Goal: Task Accomplishment & Management: Use online tool/utility

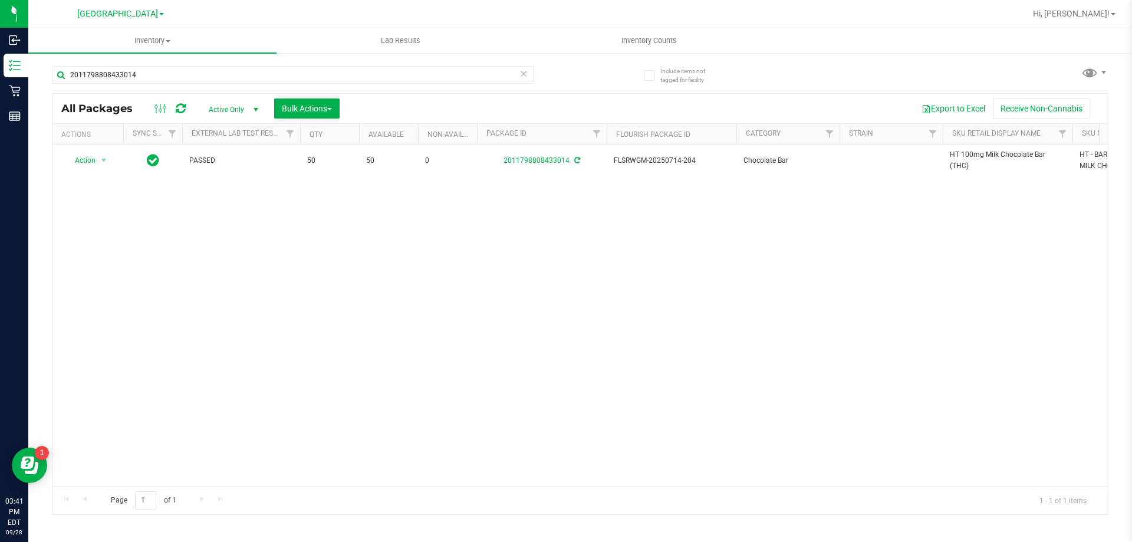
click at [523, 72] on icon at bounding box center [523, 73] width 8 height 14
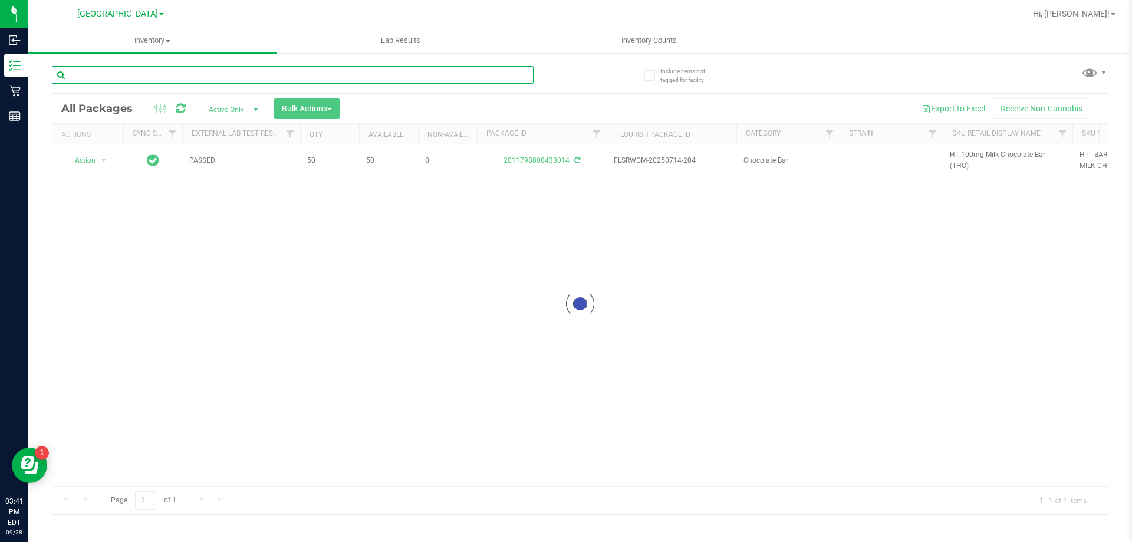
click at [495, 78] on input "text" at bounding box center [293, 75] width 482 height 18
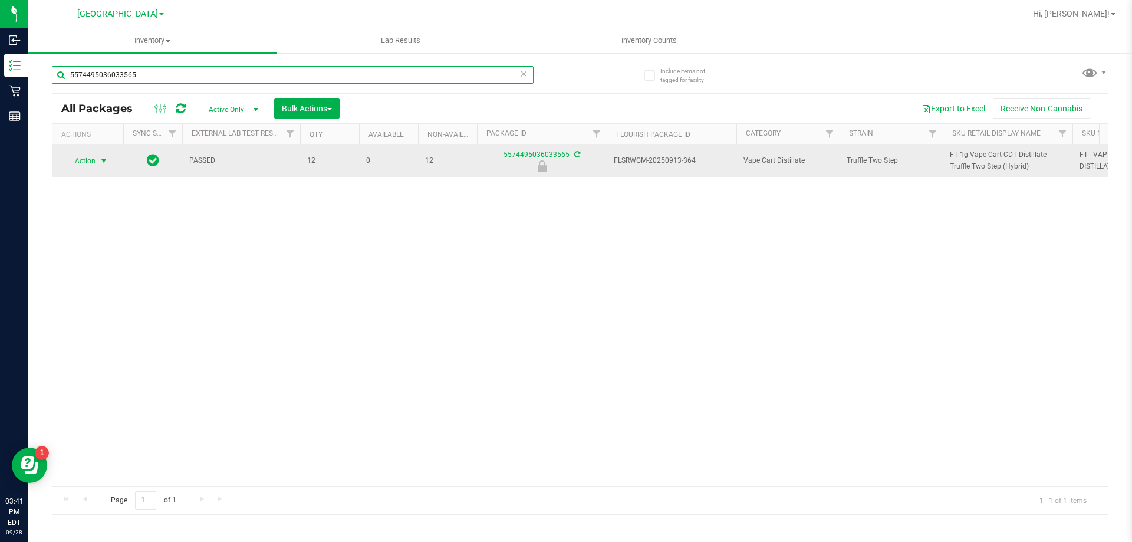
type input "5574495036033565"
click at [106, 162] on span "select" at bounding box center [103, 160] width 9 height 9
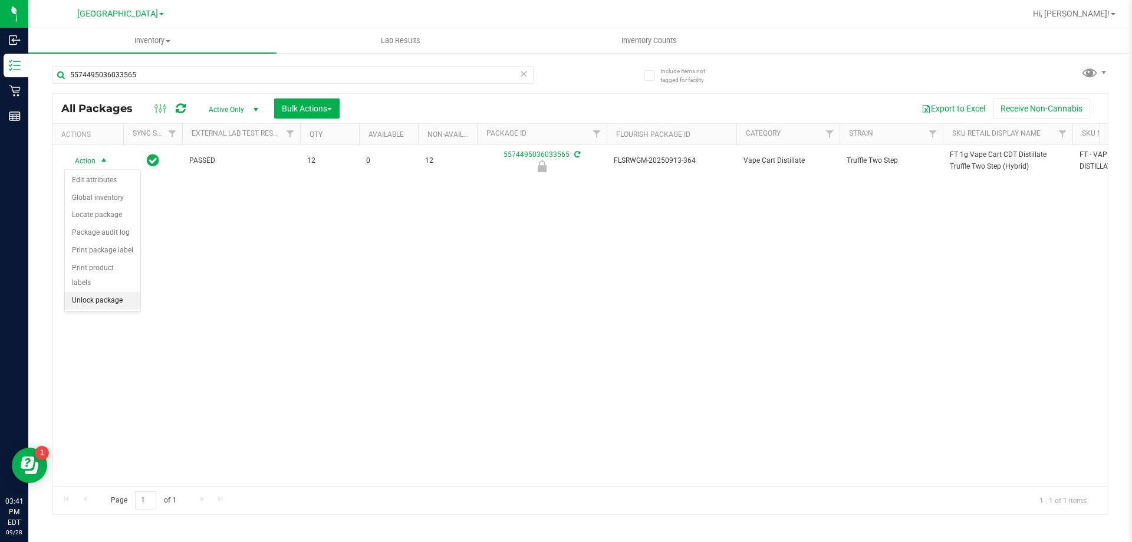
click at [113, 292] on li "Unlock package" at bounding box center [102, 301] width 75 height 18
click at [343, 6] on div at bounding box center [618, 13] width 814 height 23
